Goal: Information Seeking & Learning: Find specific fact

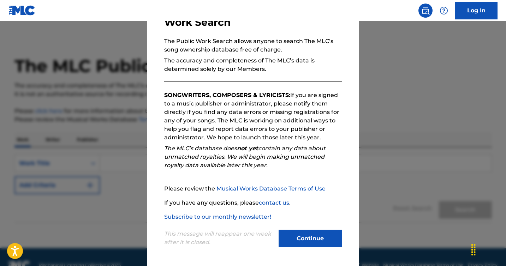
scroll to position [3, 0]
click at [303, 235] on button "Continue" at bounding box center [311, 239] width 64 height 18
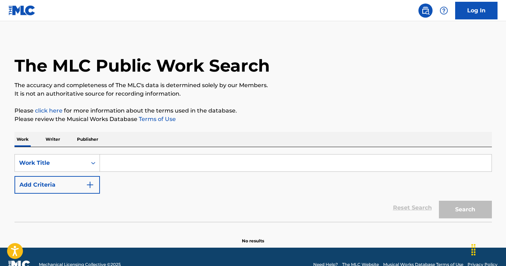
click at [121, 165] on input "Search Form" at bounding box center [296, 163] width 392 height 17
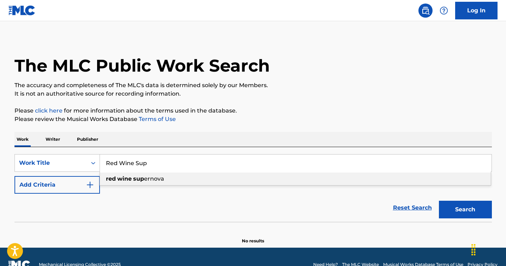
type input "Red Wine Sup"
click at [125, 179] on strong "wine" at bounding box center [124, 178] width 14 height 7
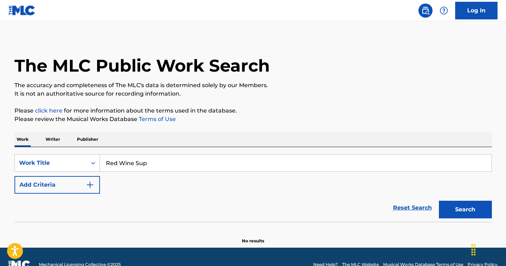
click at [461, 204] on button "Search" at bounding box center [465, 210] width 53 height 18
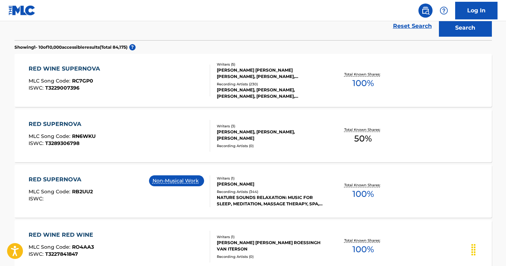
scroll to position [167, 0]
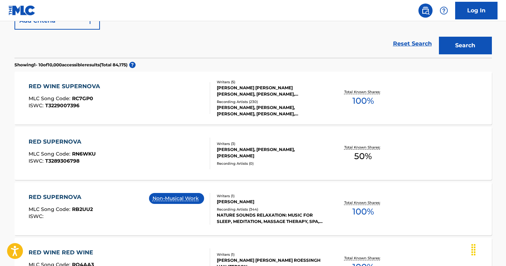
click at [123, 92] on div "RED WINE SUPERNOVA MLC Song Code : RC7GP0 ISWC : T3229007396" at bounding box center [119, 98] width 181 height 32
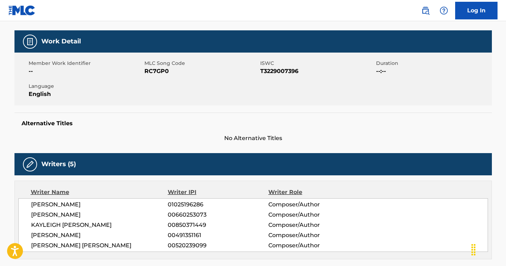
scroll to position [232, 0]
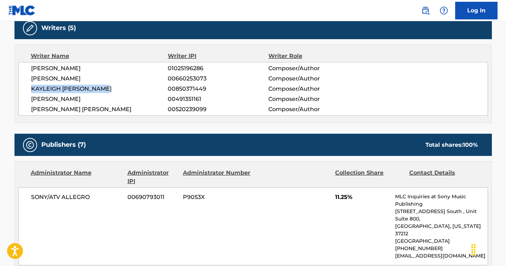
drag, startPoint x: 110, startPoint y: 90, endPoint x: 19, endPoint y: 90, distance: 90.7
click at [19, 90] on div "[PERSON_NAME] 01025196286 Composer/Author [PERSON_NAME] 00660253073 Composer/Au…" at bounding box center [253, 89] width 470 height 54
copy span "KAYLEIGH [PERSON_NAME]"
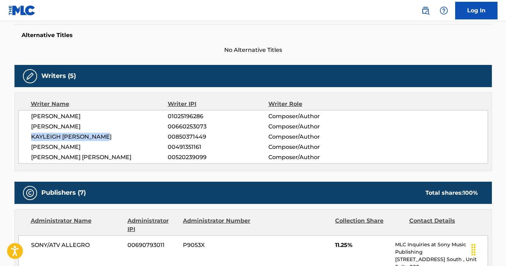
scroll to position [175, 0]
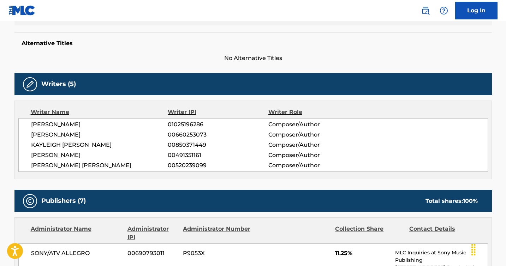
click at [182, 174] on div "Writer Name Writer IPI Writer Role [PERSON_NAME] 01025196286 Composer/Author [P…" at bounding box center [252, 140] width 477 height 79
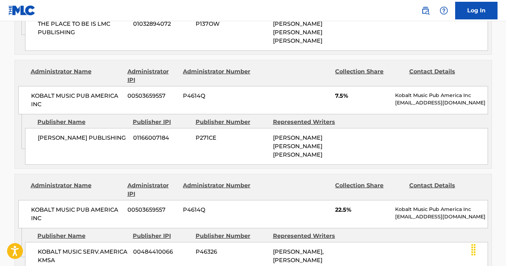
scroll to position [887, 0]
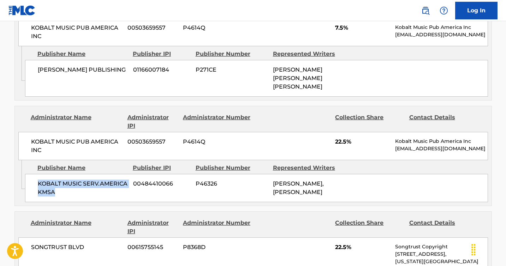
drag, startPoint x: 53, startPoint y: 130, endPoint x: 38, endPoint y: 120, distance: 18.3
click at [38, 180] on span "KOBALT MUSIC SERV.AMERICA KMSA" at bounding box center [83, 188] width 90 height 17
copy span "KOBALT MUSIC SERV.AMERICA KMSA"
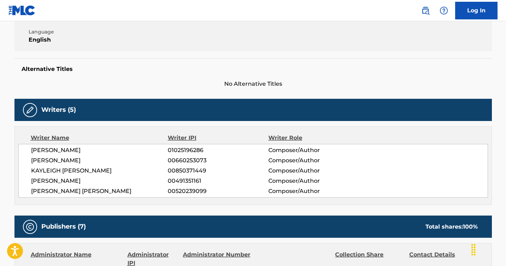
scroll to position [72, 0]
